Goal: Task Accomplishment & Management: Use online tool/utility

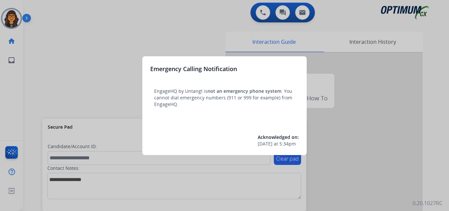
click at [77, 23] on div at bounding box center [224, 105] width 449 height 211
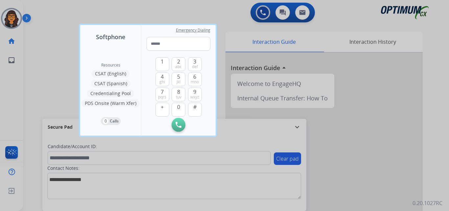
click at [44, 12] on div at bounding box center [224, 105] width 449 height 211
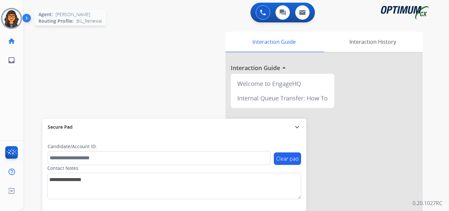
click at [13, 16] on img at bounding box center [11, 18] width 18 height 18
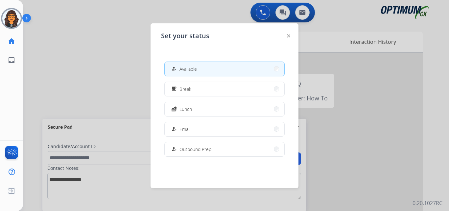
click at [287, 36] on img at bounding box center [288, 35] width 3 height 3
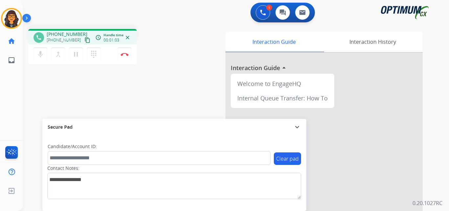
click at [84, 39] on mat-icon "content_copy" at bounding box center [87, 40] width 6 height 6
click at [126, 51] on button "Disconnect" at bounding box center [125, 54] width 14 height 14
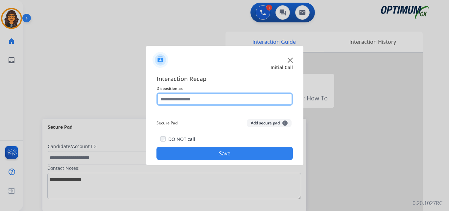
click at [176, 95] on input "text" at bounding box center [224, 98] width 136 height 13
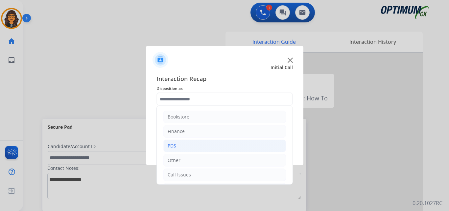
click at [177, 147] on li "PDS" at bounding box center [224, 145] width 122 height 12
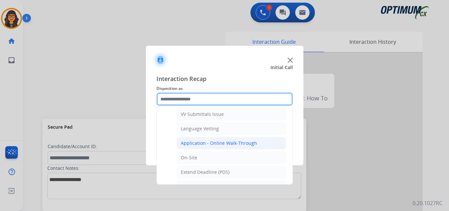
scroll to position [230, 0]
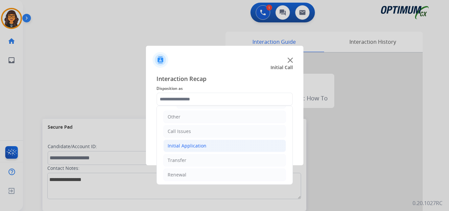
click at [188, 146] on div "Initial Application" at bounding box center [186, 145] width 39 height 7
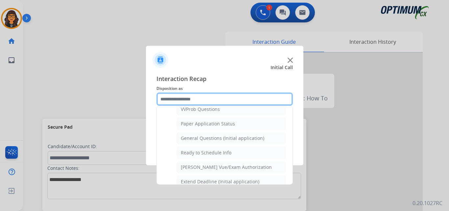
scroll to position [361, 0]
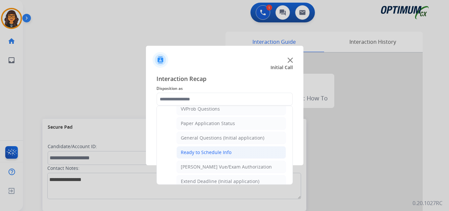
click at [209, 152] on div "Ready to Schedule Info" at bounding box center [206, 152] width 51 height 7
type input "**********"
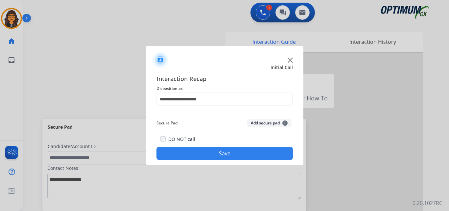
click at [210, 157] on button "Save" at bounding box center [224, 152] width 136 height 13
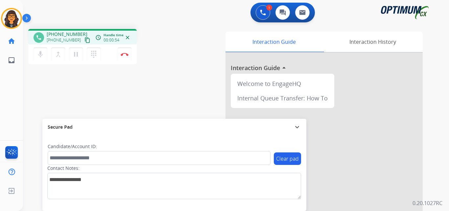
click at [84, 37] on mat-icon "content_copy" at bounding box center [87, 40] width 6 height 6
click at [124, 56] on button "Disconnect" at bounding box center [125, 54] width 14 height 14
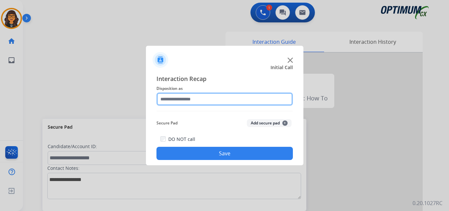
click at [176, 96] on input "text" at bounding box center [224, 98] width 136 height 13
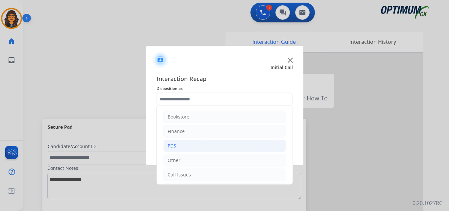
click at [173, 144] on div "PDS" at bounding box center [171, 145] width 9 height 7
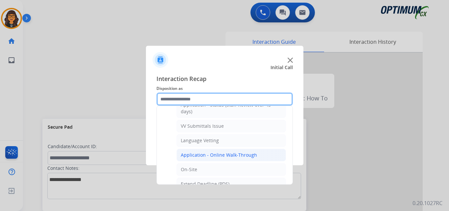
scroll to position [131, 0]
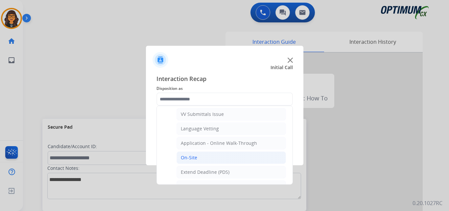
click at [188, 156] on div "On-Site" at bounding box center [189, 157] width 16 height 7
type input "*******"
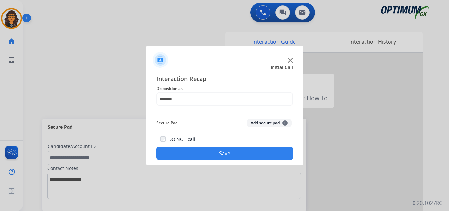
click at [197, 152] on button "Save" at bounding box center [224, 152] width 136 height 13
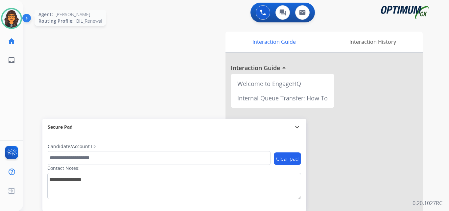
click at [6, 12] on img at bounding box center [11, 18] width 18 height 18
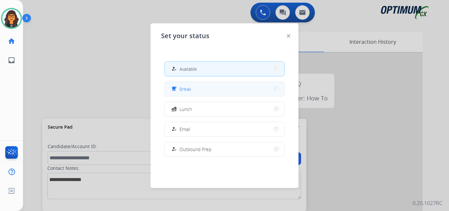
click at [186, 89] on span "Break" at bounding box center [185, 88] width 12 height 7
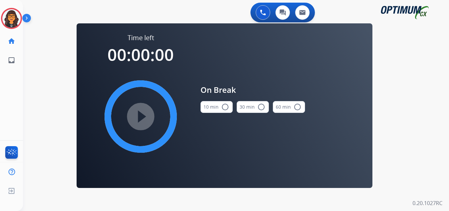
click at [214, 106] on button "10 min radio_button_unchecked" at bounding box center [216, 107] width 32 height 12
click at [141, 112] on mat-icon "play_circle_filled" at bounding box center [141, 116] width 8 height 8
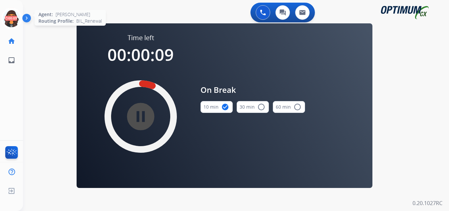
click at [10, 15] on icon at bounding box center [11, 18] width 21 height 21
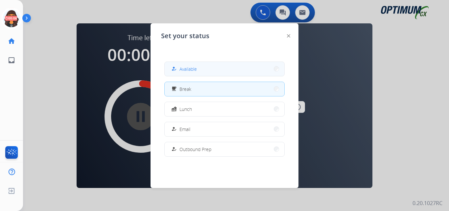
click at [194, 68] on span "Available" at bounding box center [187, 68] width 17 height 7
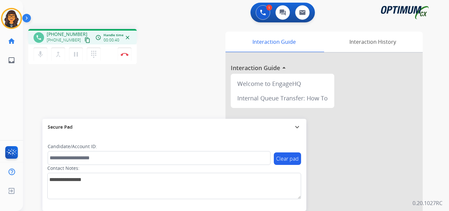
click at [84, 40] on mat-icon "content_copy" at bounding box center [87, 40] width 6 height 6
click at [125, 51] on button "Disconnect" at bounding box center [125, 54] width 14 height 14
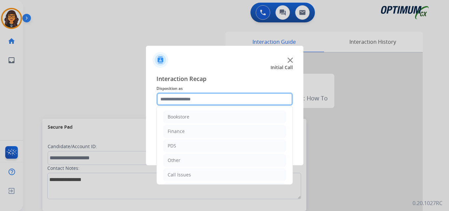
drag, startPoint x: 180, startPoint y: 97, endPoint x: 184, endPoint y: 108, distance: 12.3
click at [180, 97] on input "text" at bounding box center [224, 98] width 136 height 13
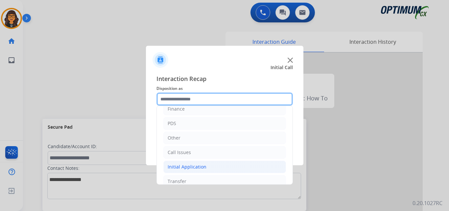
scroll to position [45, 0]
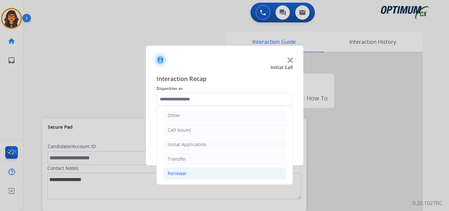
click at [180, 173] on div "Renewal" at bounding box center [176, 173] width 19 height 7
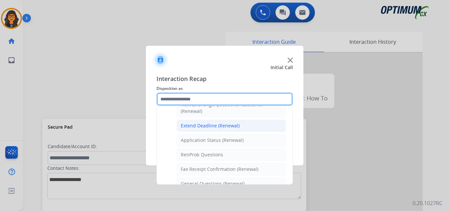
scroll to position [143, 0]
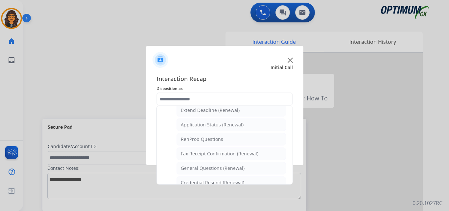
click at [220, 123] on div "Application Status (Renewal)" at bounding box center [212, 124] width 63 height 7
type input "**********"
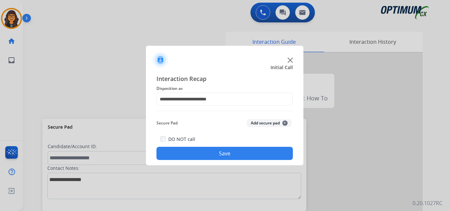
click at [219, 154] on button "Save" at bounding box center [224, 152] width 136 height 13
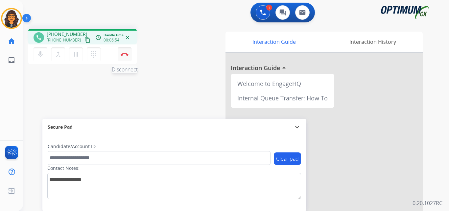
click at [125, 56] on button "Disconnect" at bounding box center [125, 54] width 14 height 14
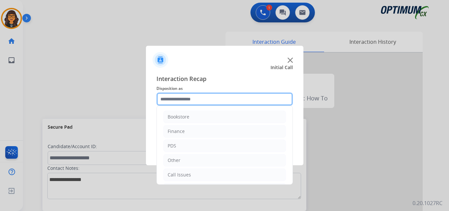
click at [178, 99] on input "text" at bounding box center [224, 98] width 136 height 13
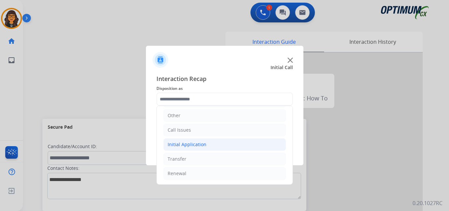
click at [189, 144] on div "Initial Application" at bounding box center [186, 144] width 39 height 7
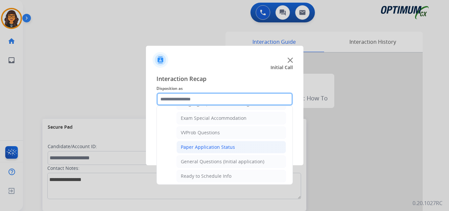
scroll to position [340, 0]
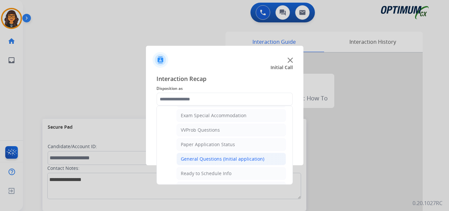
click at [208, 156] on div "General Questions (Initial application)" at bounding box center [222, 158] width 83 height 7
type input "**********"
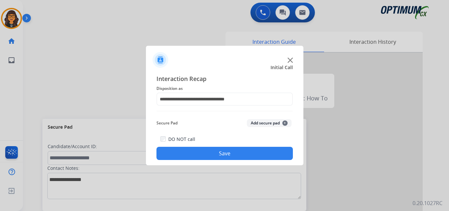
click at [208, 156] on button "Save" at bounding box center [224, 152] width 136 height 13
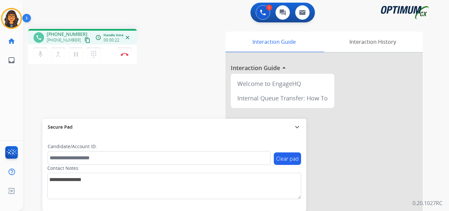
drag, startPoint x: 78, startPoint y: 39, endPoint x: 79, endPoint y: 35, distance: 4.3
click at [84, 38] on mat-icon "content_copy" at bounding box center [87, 40] width 6 height 6
click at [76, 54] on mat-icon "pause" at bounding box center [76, 54] width 8 height 8
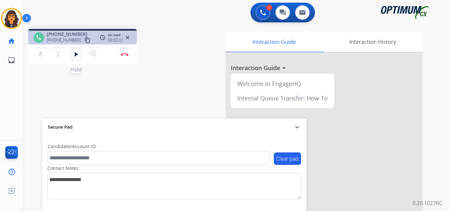
click at [75, 55] on mat-icon "play_arrow" at bounding box center [76, 54] width 8 height 8
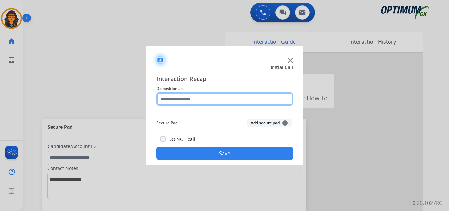
click at [172, 96] on input "text" at bounding box center [224, 98] width 136 height 13
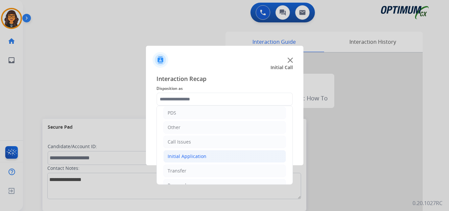
click at [186, 158] on div "Initial Application" at bounding box center [186, 156] width 39 height 7
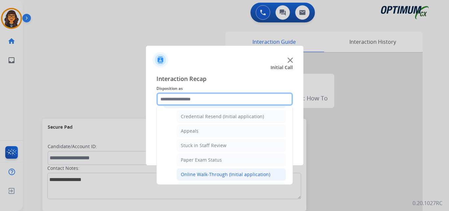
scroll to position [99, 0]
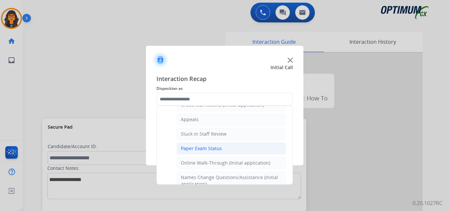
click at [205, 150] on div "Paper Exam Status" at bounding box center [201, 148] width 41 height 7
type input "**********"
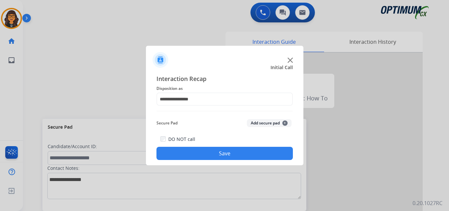
click at [208, 150] on button "Save" at bounding box center [224, 152] width 136 height 13
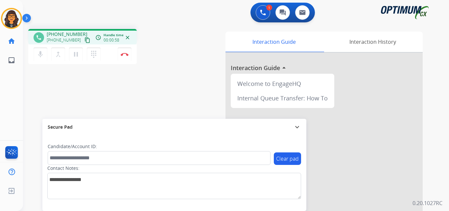
click at [84, 41] on mat-icon "content_copy" at bounding box center [87, 40] width 6 height 6
click at [122, 55] on img at bounding box center [125, 54] width 8 height 3
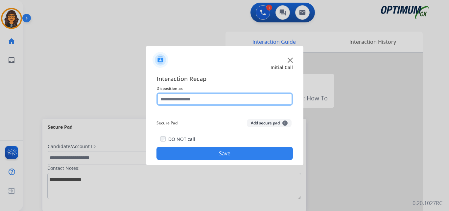
click at [190, 101] on input "text" at bounding box center [224, 98] width 136 height 13
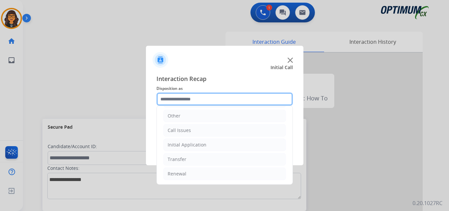
scroll to position [45, 0]
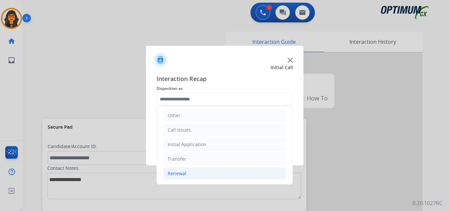
click at [179, 173] on div "Renewal" at bounding box center [176, 173] width 19 height 7
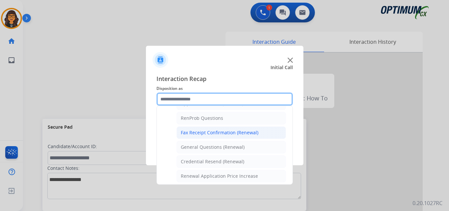
scroll to position [176, 0]
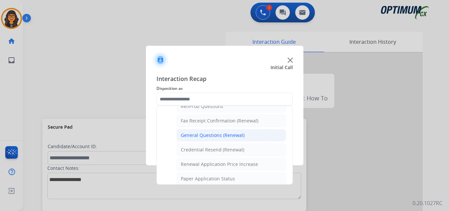
click at [207, 139] on li "General Questions (Renewal)" at bounding box center [230, 135] width 109 height 12
type input "**********"
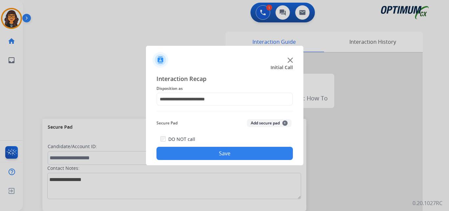
click at [207, 151] on button "Save" at bounding box center [224, 152] width 136 height 13
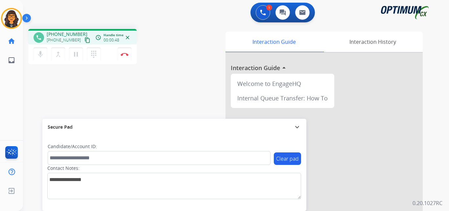
click at [84, 40] on mat-icon "content_copy" at bounding box center [87, 40] width 6 height 6
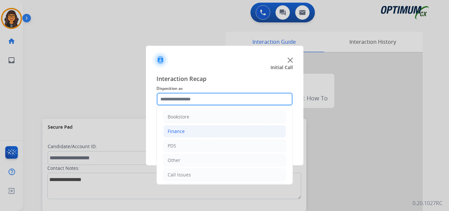
drag, startPoint x: 174, startPoint y: 101, endPoint x: 232, endPoint y: 136, distance: 67.6
click at [174, 101] on input "text" at bounding box center [224, 98] width 136 height 13
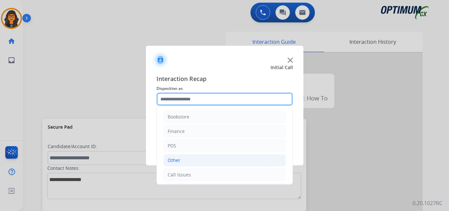
scroll to position [45, 0]
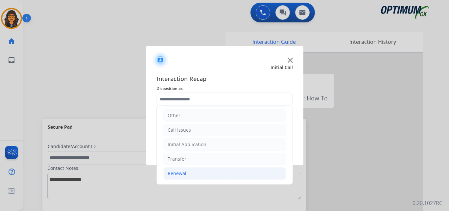
click at [173, 171] on div "Renewal" at bounding box center [176, 173] width 19 height 7
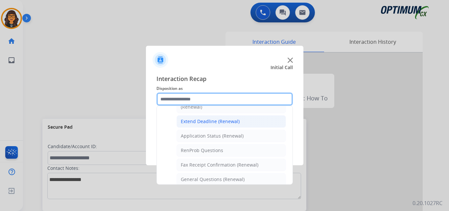
scroll to position [143, 0]
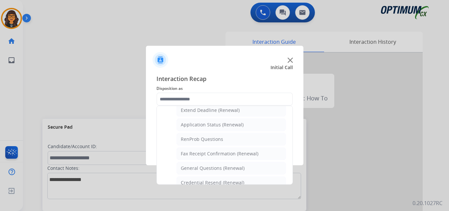
click at [218, 125] on div "Application Status (Renewal)" at bounding box center [212, 124] width 63 height 7
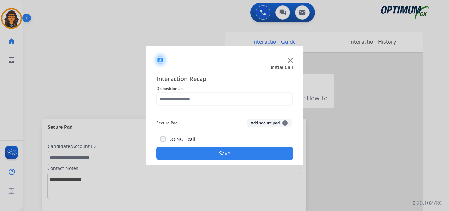
type input "**********"
click at [228, 154] on button "Save" at bounding box center [224, 152] width 136 height 13
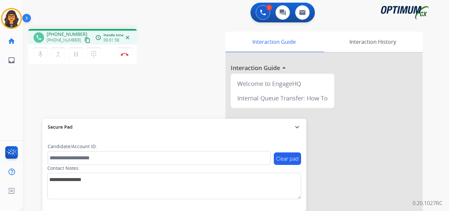
click at [84, 42] on mat-icon "content_copy" at bounding box center [87, 40] width 6 height 6
click at [121, 54] on img at bounding box center [125, 54] width 8 height 3
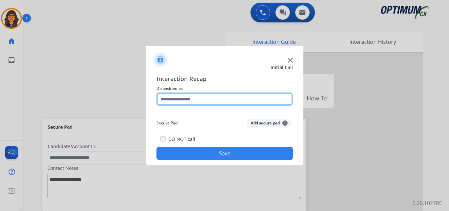
click at [183, 104] on input "text" at bounding box center [224, 98] width 136 height 13
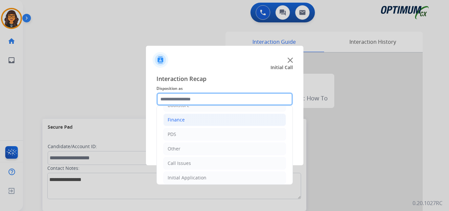
scroll to position [0, 0]
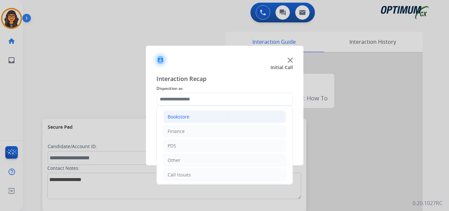
click at [178, 117] on div "Bookstore" at bounding box center [178, 116] width 22 height 7
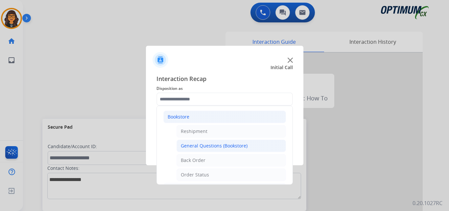
click at [203, 143] on div "General Questions (Bookstore)" at bounding box center [214, 145] width 67 height 7
type input "**********"
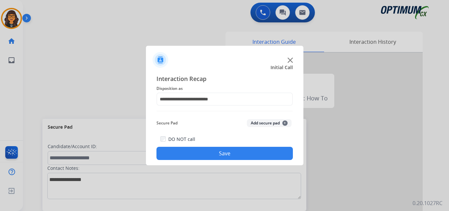
click at [206, 151] on button "Save" at bounding box center [224, 152] width 136 height 13
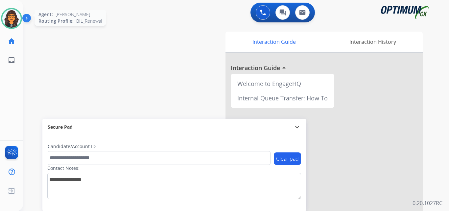
click at [3, 18] on img at bounding box center [11, 18] width 18 height 18
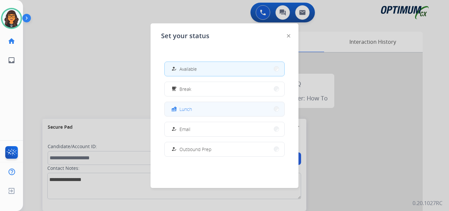
click at [189, 112] on span "Lunch" at bounding box center [185, 108] width 12 height 7
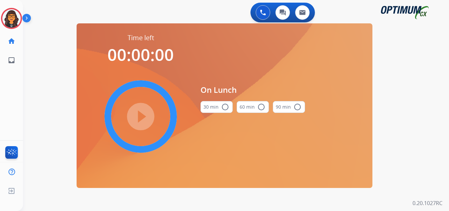
click at [208, 106] on button "30 min radio_button_unchecked" at bounding box center [216, 107] width 32 height 12
click at [138, 114] on mat-icon "play_circle_filled" at bounding box center [141, 116] width 8 height 8
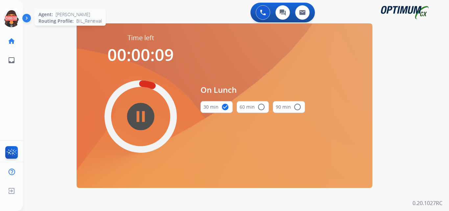
click at [11, 21] on icon at bounding box center [11, 18] width 21 height 21
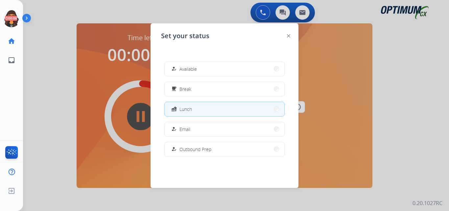
click at [189, 68] on span "Available" at bounding box center [187, 68] width 17 height 7
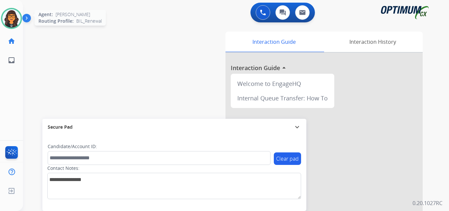
click at [9, 16] on img at bounding box center [11, 18] width 18 height 18
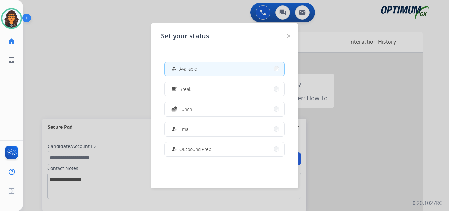
click at [289, 34] on img at bounding box center [288, 35] width 3 height 3
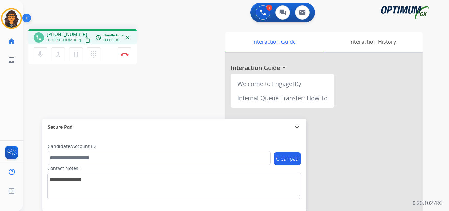
click at [84, 40] on mat-icon "content_copy" at bounding box center [87, 40] width 6 height 6
click at [124, 56] on button "Disconnect" at bounding box center [125, 54] width 14 height 14
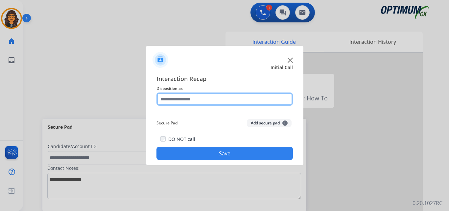
click at [188, 102] on input "text" at bounding box center [224, 98] width 136 height 13
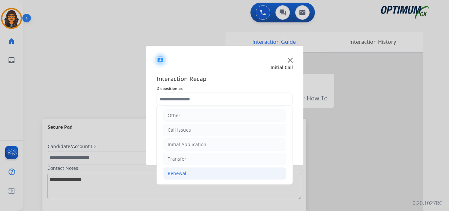
click at [177, 172] on div "Renewal" at bounding box center [176, 173] width 19 height 7
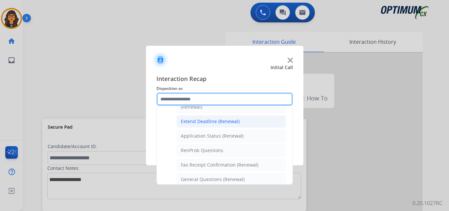
scroll to position [143, 0]
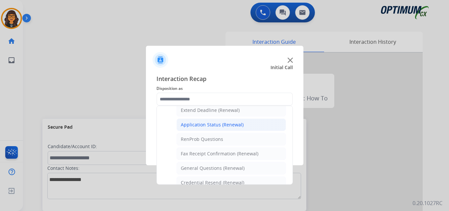
click at [214, 123] on div "Application Status (Renewal)" at bounding box center [212, 124] width 63 height 7
type input "**********"
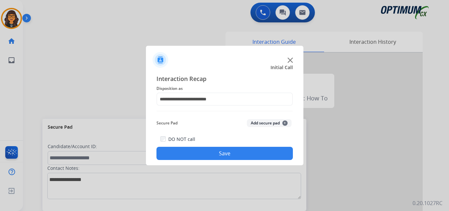
click at [215, 156] on button "Save" at bounding box center [224, 152] width 136 height 13
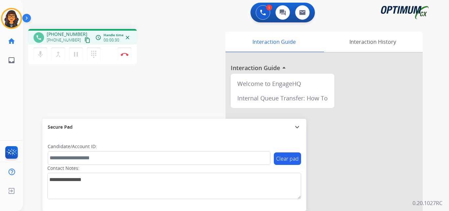
click at [84, 40] on mat-icon "content_copy" at bounding box center [87, 40] width 6 height 6
click at [122, 55] on img at bounding box center [125, 54] width 8 height 3
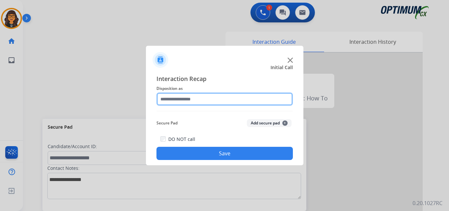
click at [172, 100] on input "text" at bounding box center [224, 98] width 136 height 13
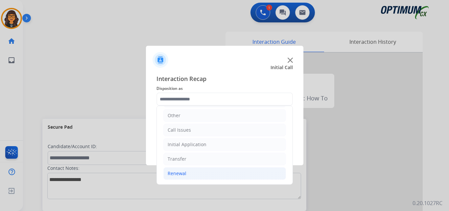
click at [179, 169] on li "Renewal" at bounding box center [224, 173] width 122 height 12
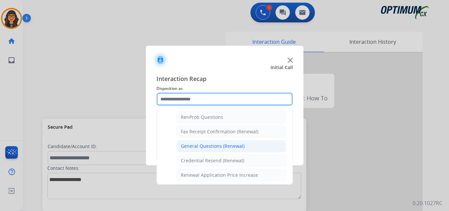
scroll to position [176, 0]
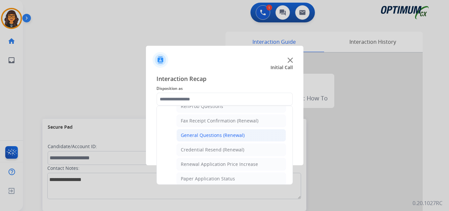
click at [211, 131] on li "General Questions (Renewal)" at bounding box center [230, 135] width 109 height 12
type input "**********"
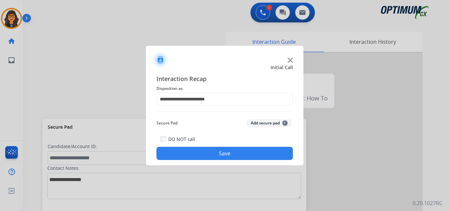
click at [227, 159] on div "**********" at bounding box center [224, 117] width 157 height 96
drag, startPoint x: 183, startPoint y: 152, endPoint x: 136, endPoint y: 18, distance: 141.6
click at [182, 147] on button "Save" at bounding box center [224, 152] width 136 height 13
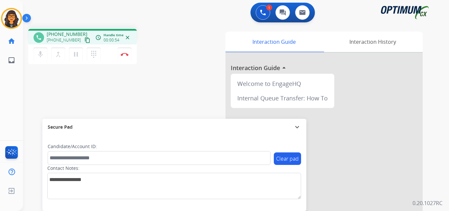
click at [84, 40] on mat-icon "content_copy" at bounding box center [87, 40] width 6 height 6
click at [125, 55] on img at bounding box center [125, 54] width 8 height 3
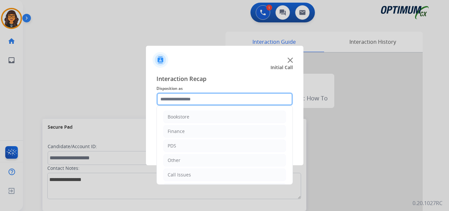
click at [192, 98] on input "text" at bounding box center [224, 98] width 136 height 13
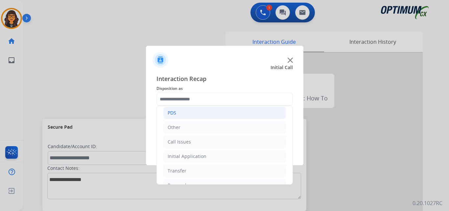
click at [177, 117] on li "PDS" at bounding box center [224, 112] width 122 height 12
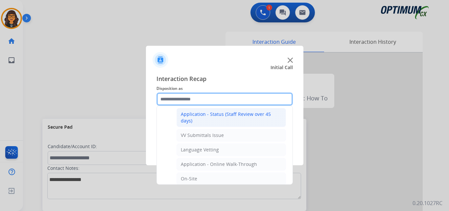
scroll to position [99, 0]
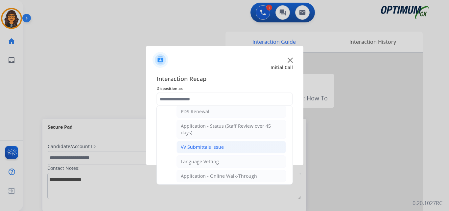
click at [203, 147] on div "VV Submittals Issue" at bounding box center [202, 147] width 43 height 7
type input "**********"
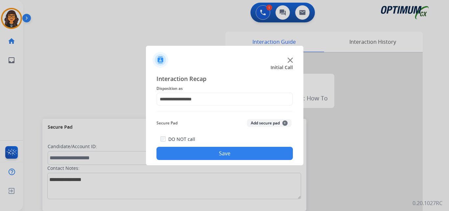
click at [208, 156] on button "Save" at bounding box center [224, 152] width 136 height 13
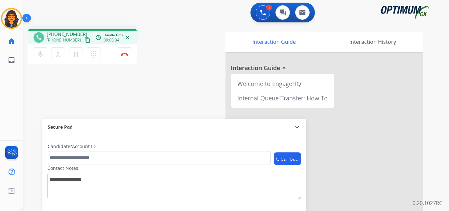
click at [84, 37] on mat-icon "content_copy" at bounding box center [87, 40] width 6 height 6
click at [124, 53] on img at bounding box center [125, 54] width 8 height 3
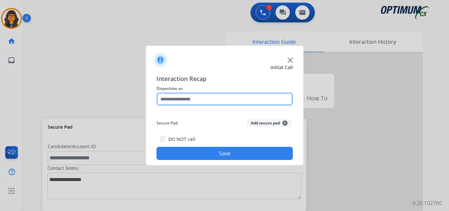
click at [176, 93] on input "text" at bounding box center [224, 98] width 136 height 13
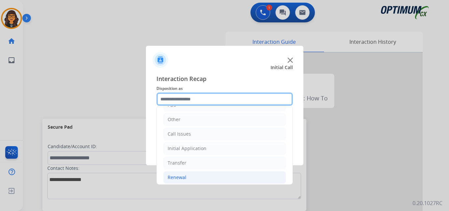
scroll to position [45, 0]
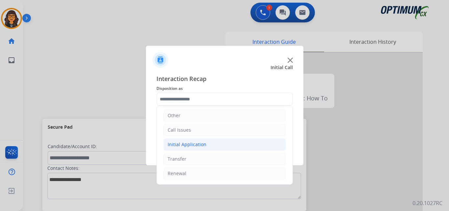
click at [198, 144] on div "Initial Application" at bounding box center [186, 144] width 39 height 7
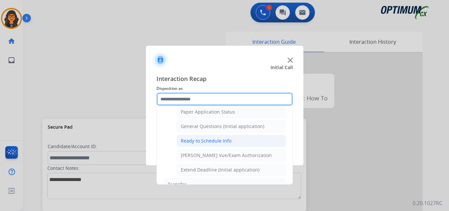
scroll to position [373, 0]
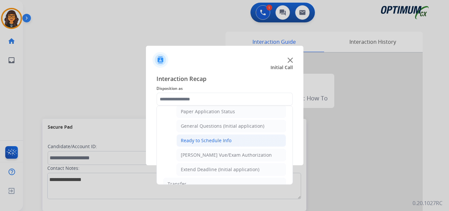
click at [221, 139] on div "Ready to Schedule Info" at bounding box center [206, 140] width 51 height 7
type input "**********"
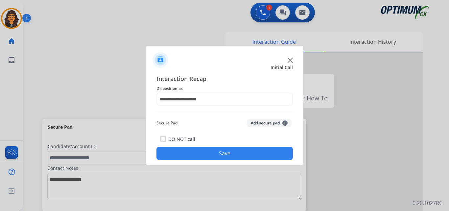
click at [220, 155] on button "Save" at bounding box center [224, 152] width 136 height 13
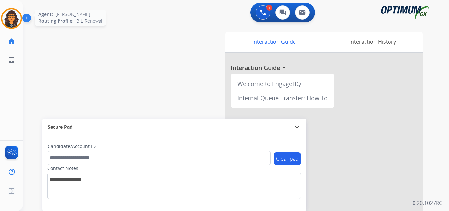
click at [12, 23] on img at bounding box center [11, 18] width 18 height 18
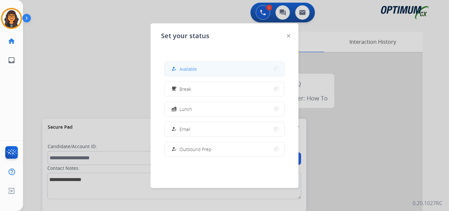
click at [204, 68] on button "how_to_reg Available" at bounding box center [225, 69] width 120 height 14
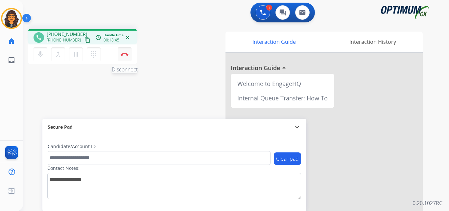
click at [124, 53] on img at bounding box center [125, 54] width 8 height 3
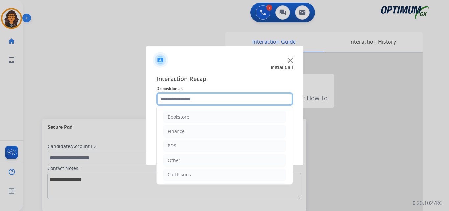
click at [173, 101] on input "text" at bounding box center [224, 98] width 136 height 13
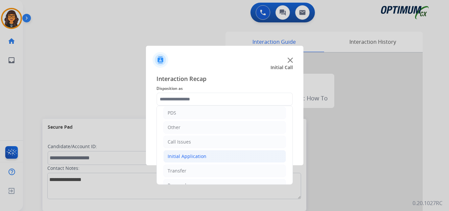
click at [182, 155] on div "Initial Application" at bounding box center [186, 156] width 39 height 7
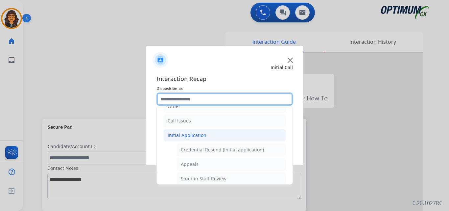
scroll to position [66, 0]
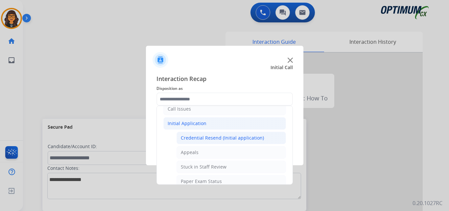
click at [227, 138] on div "Credential Resend (Initial application)" at bounding box center [222, 137] width 83 height 7
type input "**********"
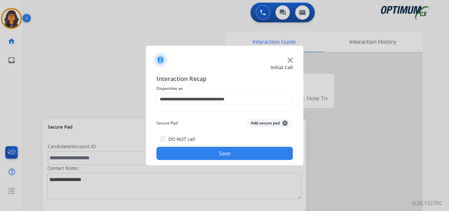
drag, startPoint x: 220, startPoint y: 154, endPoint x: 161, endPoint y: 65, distance: 106.9
click at [220, 154] on button "Save" at bounding box center [224, 152] width 136 height 13
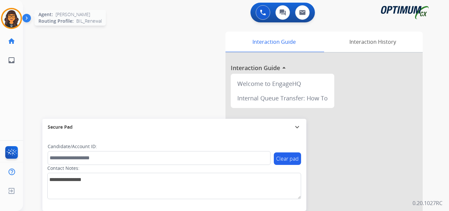
click at [11, 14] on img at bounding box center [11, 18] width 18 height 18
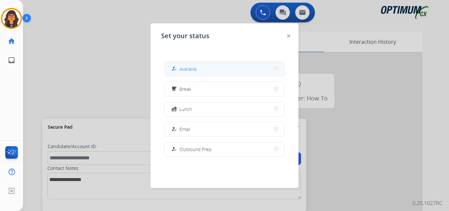
click at [200, 71] on button "how_to_reg Available" at bounding box center [225, 69] width 120 height 14
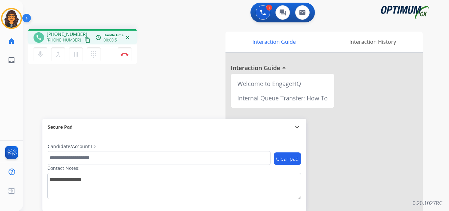
click at [84, 39] on mat-icon "content_copy" at bounding box center [87, 40] width 6 height 6
click at [123, 53] on img at bounding box center [125, 54] width 8 height 3
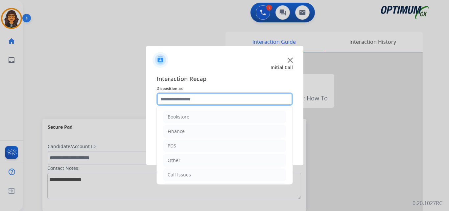
click at [176, 101] on input "text" at bounding box center [224, 98] width 136 height 13
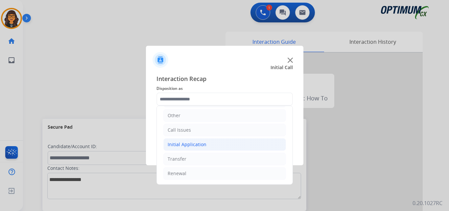
click at [195, 144] on div "Initial Application" at bounding box center [186, 144] width 39 height 7
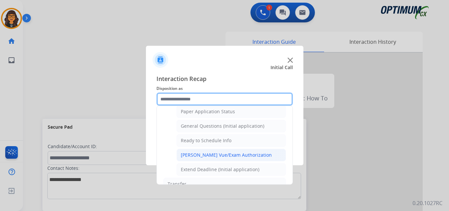
scroll to position [398, 0]
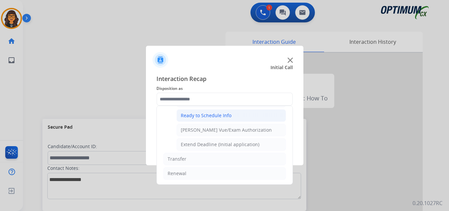
click at [219, 116] on div "Ready to Schedule Info" at bounding box center [206, 115] width 51 height 7
type input "**********"
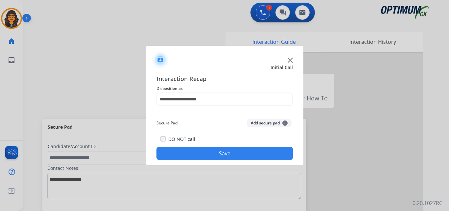
click at [218, 147] on button "Save" at bounding box center [224, 152] width 136 height 13
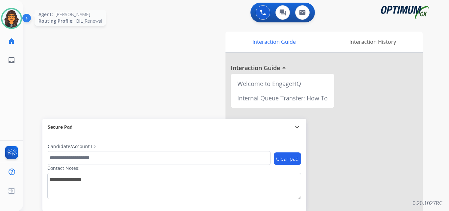
click at [12, 24] on img at bounding box center [11, 18] width 18 height 18
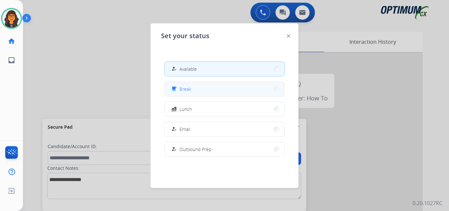
click at [183, 90] on span "Break" at bounding box center [185, 88] width 12 height 7
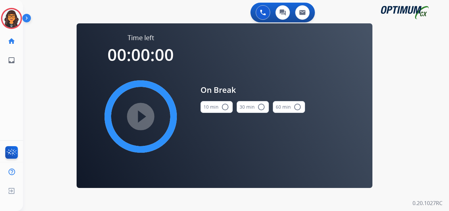
drag, startPoint x: 222, startPoint y: 109, endPoint x: 205, endPoint y: 111, distance: 17.5
click at [221, 109] on mat-icon "radio_button_unchecked" at bounding box center [225, 107] width 8 height 8
click at [144, 114] on mat-icon "play_circle_filled" at bounding box center [141, 116] width 8 height 8
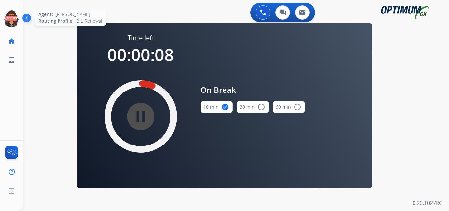
click at [13, 21] on icon at bounding box center [11, 18] width 21 height 21
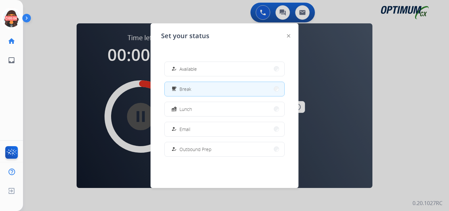
click at [190, 68] on span "Available" at bounding box center [187, 68] width 17 height 7
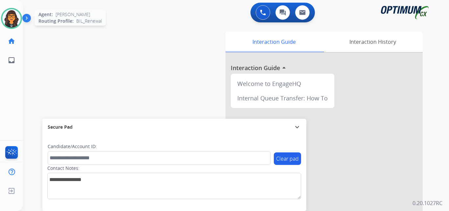
click at [10, 20] on img at bounding box center [11, 18] width 18 height 18
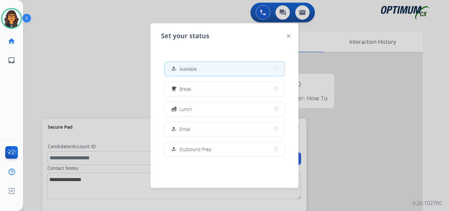
click at [287, 36] on img at bounding box center [288, 35] width 3 height 3
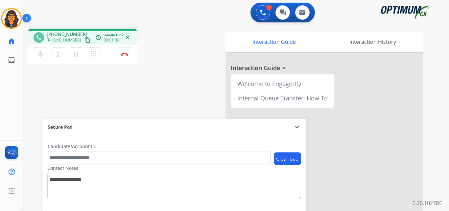
click at [84, 38] on mat-icon "content_copy" at bounding box center [87, 40] width 6 height 6
click at [126, 52] on button "Disconnect" at bounding box center [125, 54] width 14 height 14
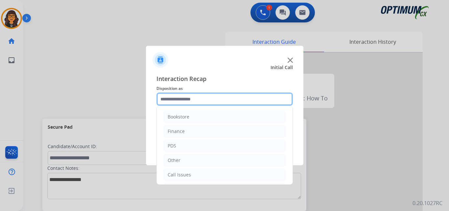
click at [173, 98] on input "text" at bounding box center [224, 98] width 136 height 13
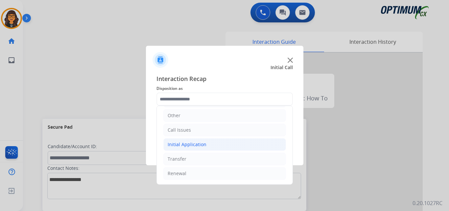
click at [201, 142] on div "Initial Application" at bounding box center [186, 144] width 39 height 7
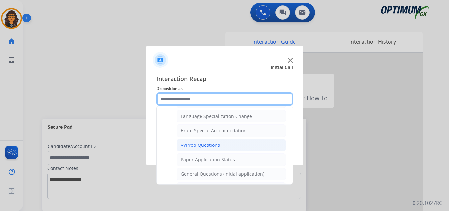
scroll to position [340, 0]
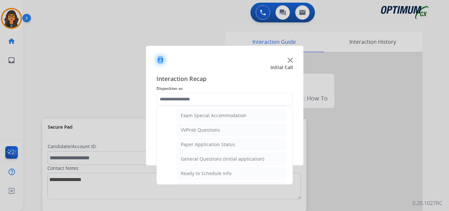
click at [210, 157] on div "General Questions (Initial application)" at bounding box center [222, 158] width 83 height 7
type input "**********"
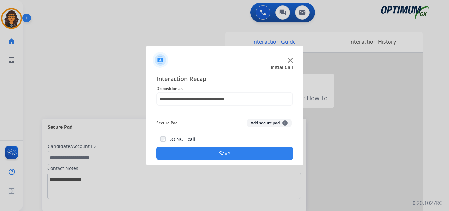
click at [206, 158] on button "Save" at bounding box center [224, 152] width 136 height 13
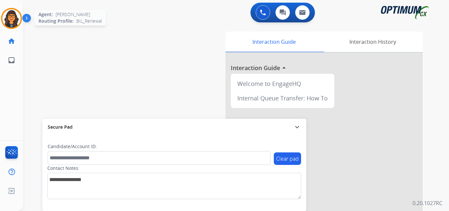
click at [12, 11] on img at bounding box center [11, 18] width 18 height 18
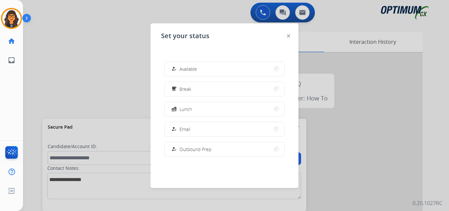
click at [184, 74] on button "how_to_reg Available" at bounding box center [225, 69] width 120 height 14
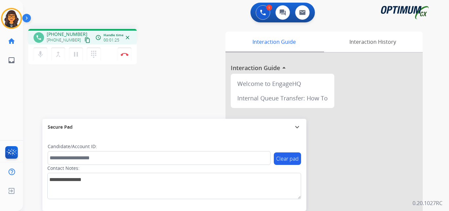
click at [84, 39] on mat-icon "content_copy" at bounding box center [87, 40] width 6 height 6
click at [125, 55] on img at bounding box center [125, 54] width 8 height 3
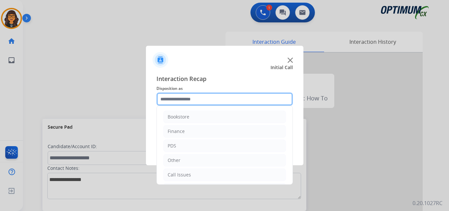
click at [186, 99] on input "text" at bounding box center [224, 98] width 136 height 13
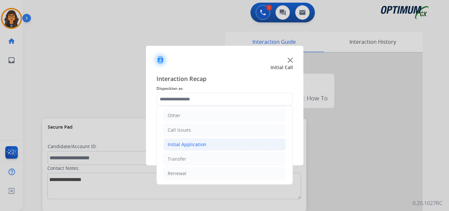
click at [195, 145] on div "Initial Application" at bounding box center [186, 144] width 39 height 7
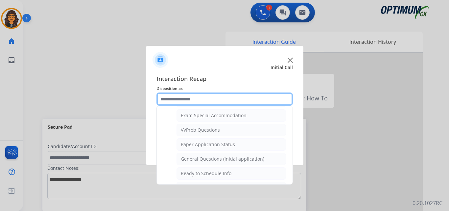
scroll to position [373, 0]
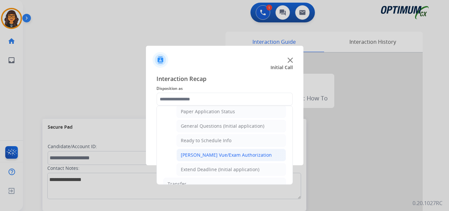
click at [218, 154] on div "Pearson Vue/Exam Authorization" at bounding box center [226, 154] width 91 height 7
type input "**********"
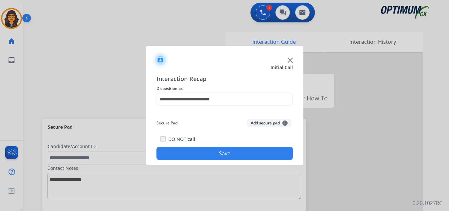
drag, startPoint x: 215, startPoint y: 153, endPoint x: 125, endPoint y: 29, distance: 153.2
click at [215, 153] on button "Save" at bounding box center [224, 152] width 136 height 13
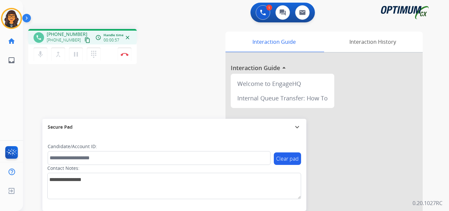
click at [84, 41] on mat-icon "content_copy" at bounding box center [87, 40] width 6 height 6
click at [124, 55] on img at bounding box center [125, 54] width 8 height 3
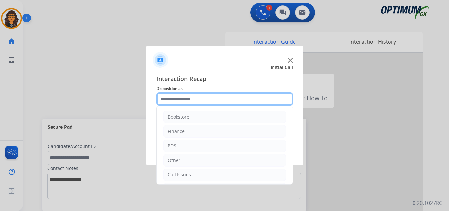
click at [177, 98] on input "text" at bounding box center [224, 98] width 136 height 13
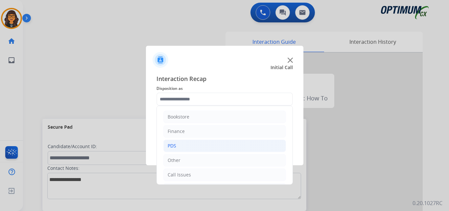
drag, startPoint x: 185, startPoint y: 150, endPoint x: 196, endPoint y: 146, distance: 11.6
click at [185, 149] on li "PDS" at bounding box center [224, 145] width 122 height 12
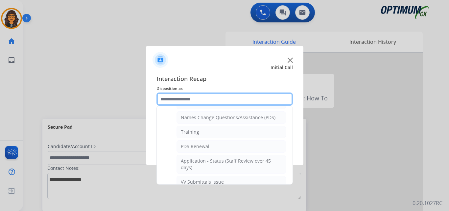
scroll to position [66, 0]
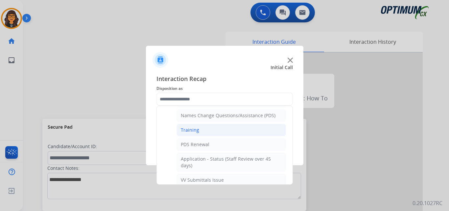
click at [195, 127] on div "Training" at bounding box center [190, 129] width 18 height 7
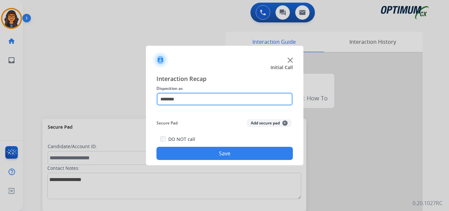
click at [172, 99] on input "********" at bounding box center [224, 98] width 136 height 13
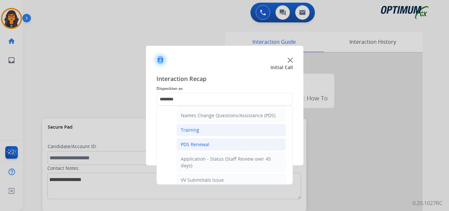
click at [195, 142] on div "PDS Renewal" at bounding box center [195, 144] width 29 height 7
type input "**********"
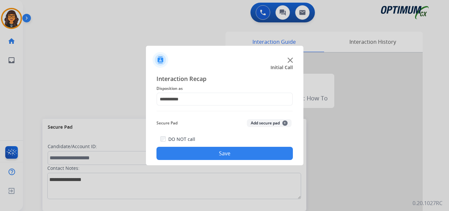
drag, startPoint x: 201, startPoint y: 150, endPoint x: 172, endPoint y: 125, distance: 38.2
click at [201, 150] on button "Save" at bounding box center [224, 152] width 136 height 13
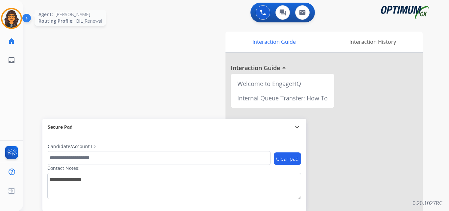
click at [11, 14] on img at bounding box center [11, 18] width 18 height 18
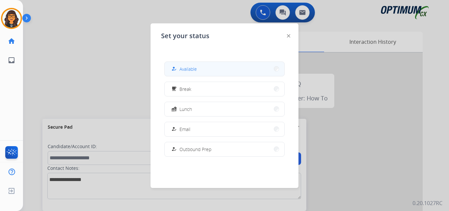
click at [174, 68] on mat-icon "how_to_reg" at bounding box center [174, 69] width 6 height 6
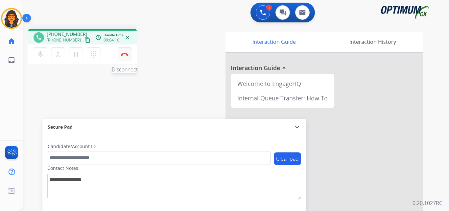
click at [126, 54] on img at bounding box center [125, 54] width 8 height 3
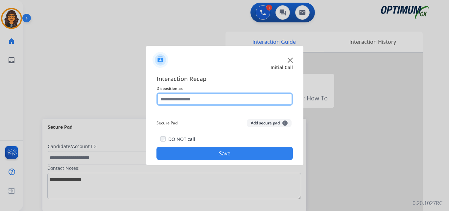
click at [188, 93] on input "text" at bounding box center [224, 98] width 136 height 13
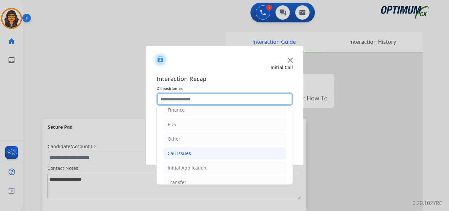
scroll to position [33, 0]
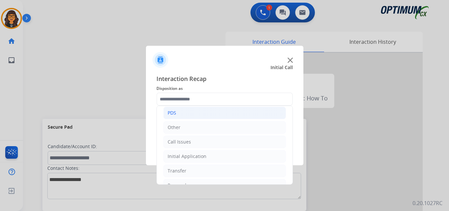
click at [173, 116] on div "PDS" at bounding box center [171, 112] width 9 height 7
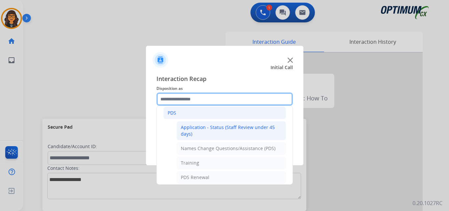
scroll to position [66, 0]
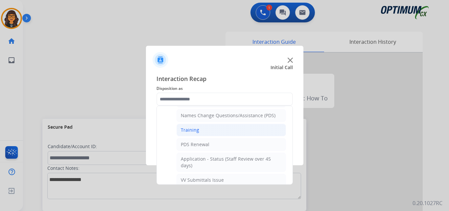
click at [195, 128] on div "Training" at bounding box center [190, 129] width 18 height 7
type input "********"
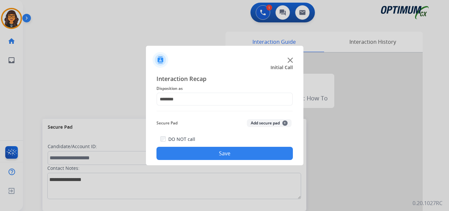
click at [209, 152] on button "Save" at bounding box center [224, 152] width 136 height 13
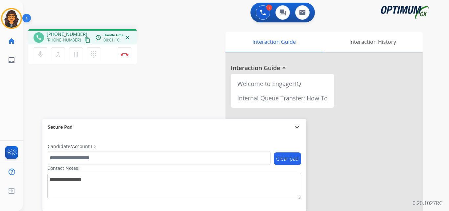
click at [84, 40] on mat-icon "content_copy" at bounding box center [87, 40] width 6 height 6
click at [128, 55] on img at bounding box center [125, 54] width 8 height 3
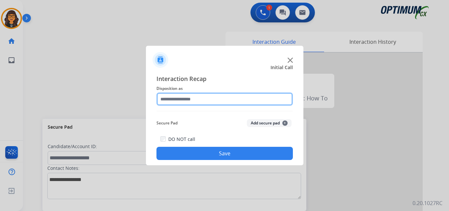
click at [193, 103] on input "text" at bounding box center [224, 98] width 136 height 13
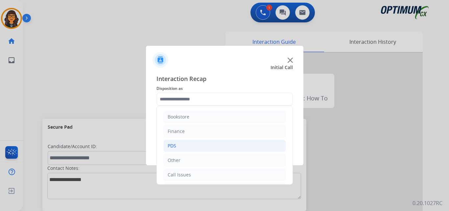
click at [176, 142] on li "PDS" at bounding box center [224, 145] width 122 height 12
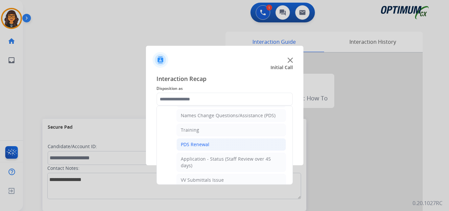
click at [198, 147] on div "PDS Renewal" at bounding box center [195, 144] width 29 height 7
type input "**********"
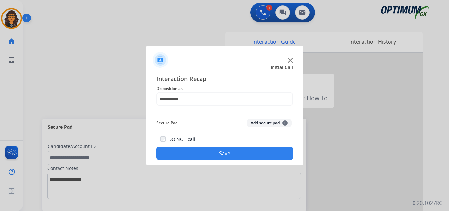
click at [203, 152] on button "Save" at bounding box center [224, 152] width 136 height 13
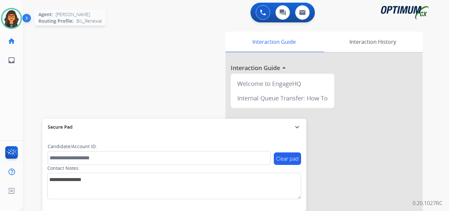
click at [9, 12] on img at bounding box center [11, 18] width 18 height 18
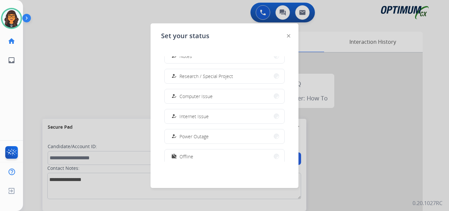
scroll to position [164, 0]
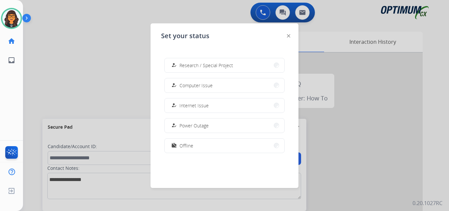
click at [183, 144] on span "Offline" at bounding box center [186, 145] width 14 height 7
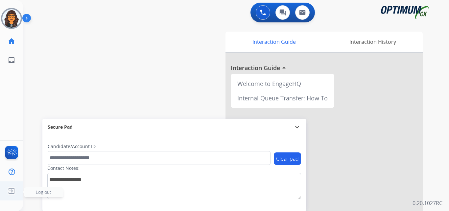
click at [11, 189] on img at bounding box center [12, 190] width 12 height 12
